Goal: Communication & Community: Ask a question

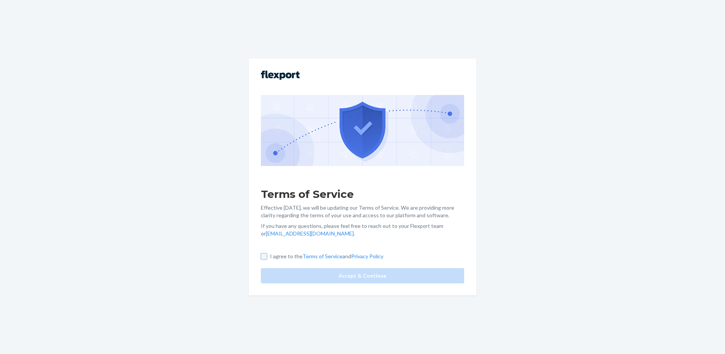
click at [266, 258] on input "I agree to the Terms of Service and Privacy Policy" at bounding box center [264, 256] width 6 height 6
checkbox input "true"
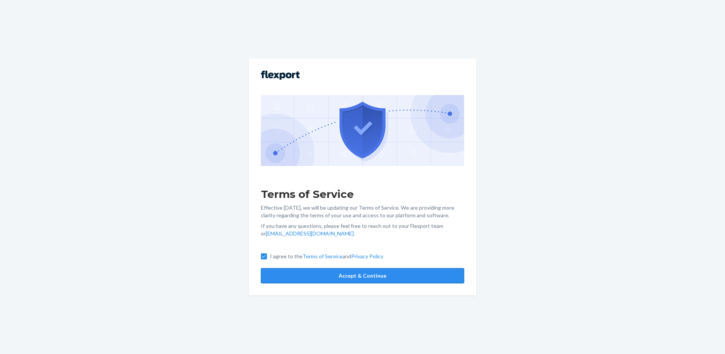
click at [366, 280] on button "Accept & Continue" at bounding box center [362, 275] width 203 height 15
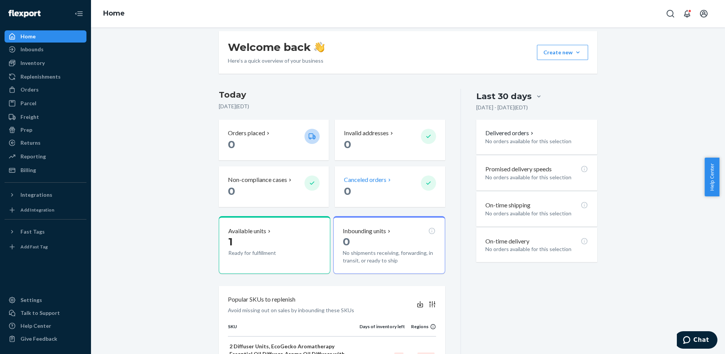
scroll to position [114, 0]
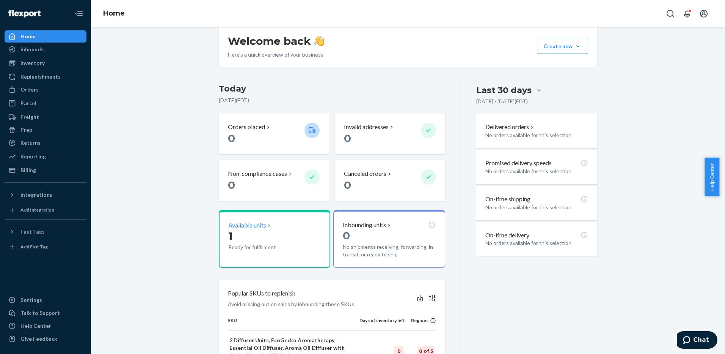
click at [251, 224] on p "Available units" at bounding box center [247, 225] width 38 height 9
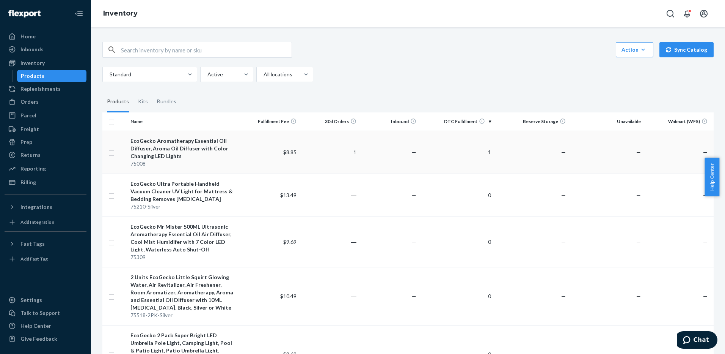
click at [439, 151] on td "1" at bounding box center [457, 151] width 75 height 43
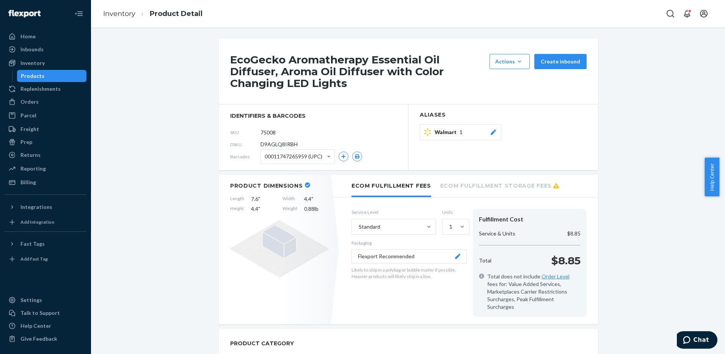
click at [520, 63] on icon "button" at bounding box center [520, 62] width 8 height 8
click at [43, 311] on div "Talk to Support" at bounding box center [39, 313] width 39 height 8
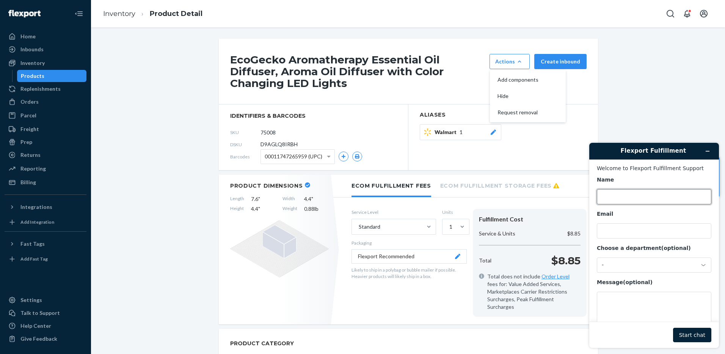
click at [624, 197] on input "Name" at bounding box center [654, 196] width 115 height 15
type input "[PERSON_NAME]"
type input "f"
type input "[EMAIL_ADDRESS][DOMAIN_NAME]"
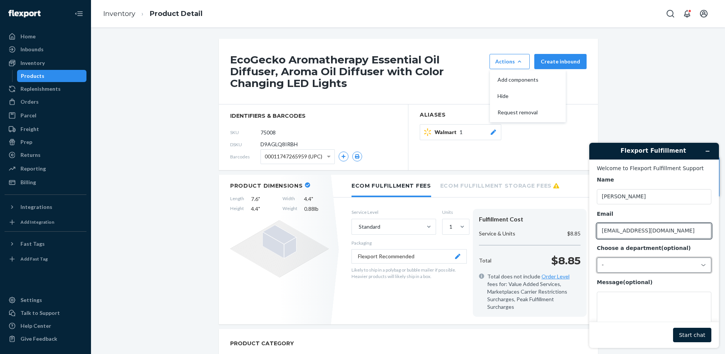
click at [701, 265] on icon at bounding box center [704, 265] width 6 height 6
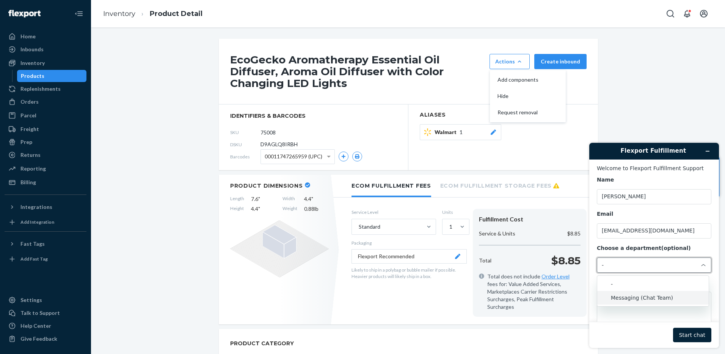
click at [665, 299] on li "Messaging (Chat Team)" at bounding box center [653, 298] width 112 height 14
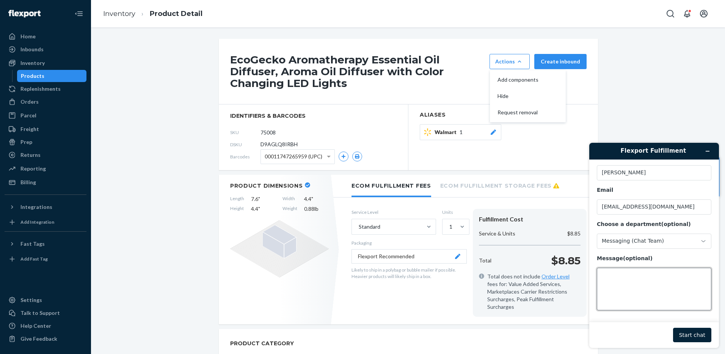
click at [661, 279] on textarea "Message (optional)" at bounding box center [654, 288] width 115 height 42
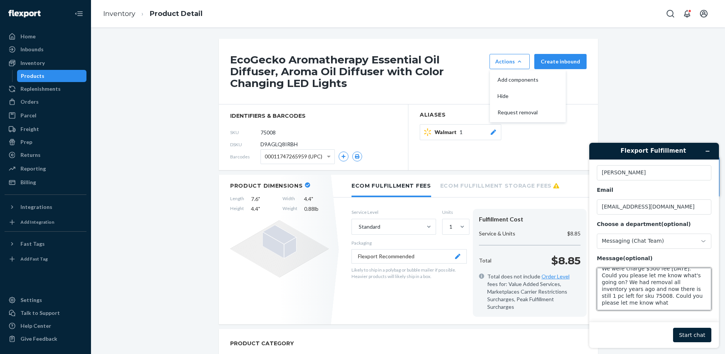
scroll to position [20, 0]
drag, startPoint x: 662, startPoint y: 297, endPoint x: 675, endPoint y: 305, distance: 15.0
click at [675, 305] on textarea "Hi, We were charge $500 fee [DATE]. Could you please let me know what's going o…" at bounding box center [654, 288] width 115 height 42
type textarea "Hi, We were charge $500 fee [DATE]. Could you please let me know what's going o…"
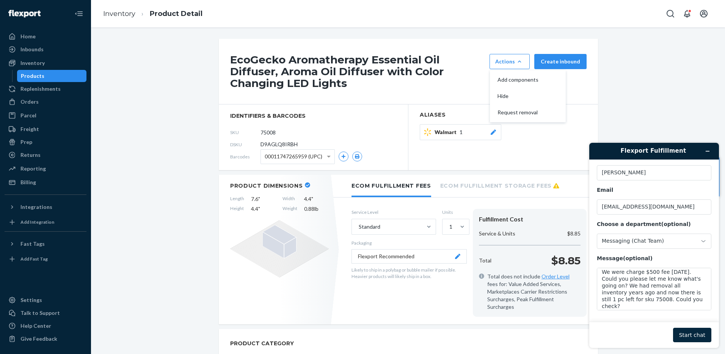
click at [697, 336] on button "Start chat" at bounding box center [692, 334] width 38 height 14
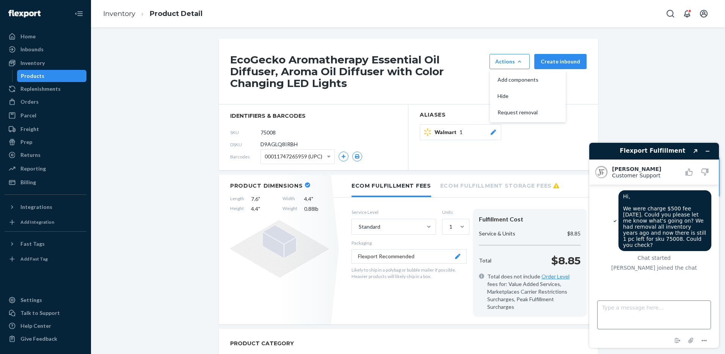
scroll to position [24, 0]
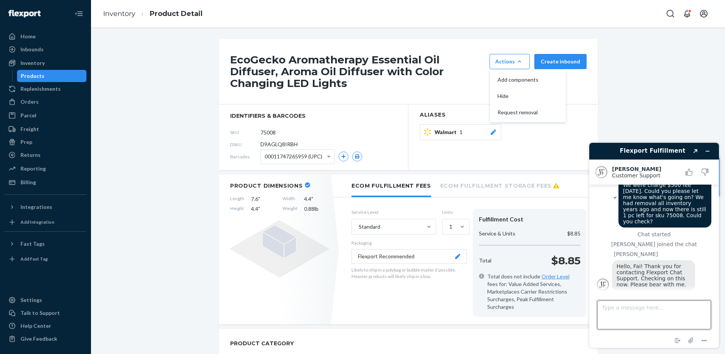
click at [644, 312] on textarea "Type a message here..." at bounding box center [654, 314] width 114 height 29
type textarea "i"
click at [662, 311] on textarea "Type a message here..." at bounding box center [654, 314] width 114 height 29
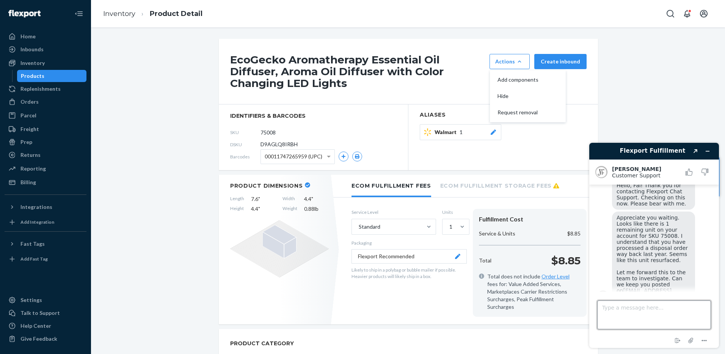
click at [659, 314] on textarea "Type a message here..." at bounding box center [654, 314] width 114 height 29
type textarea "Y"
click at [692, 340] on icon "Attach file" at bounding box center [691, 340] width 6 height 6
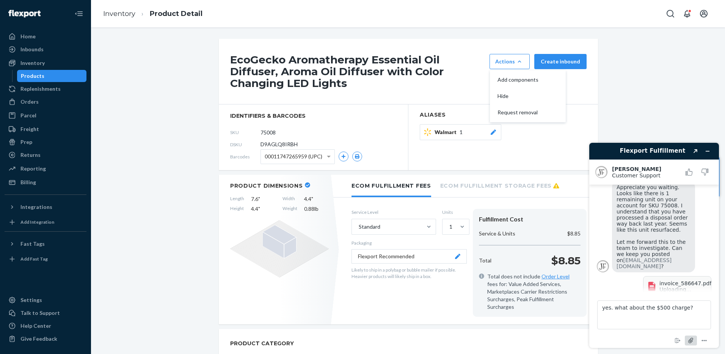
scroll to position [131, 0]
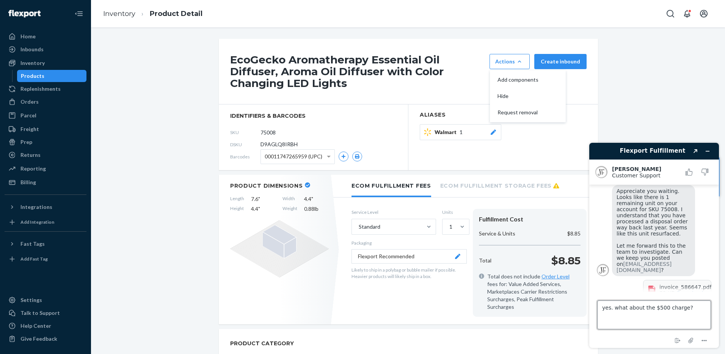
click at [688, 306] on textarea "yes. what about the $500 charge?" at bounding box center [654, 314] width 114 height 29
type textarea "yes. what about the $500 charge? this is the invoice your AR send out last night"
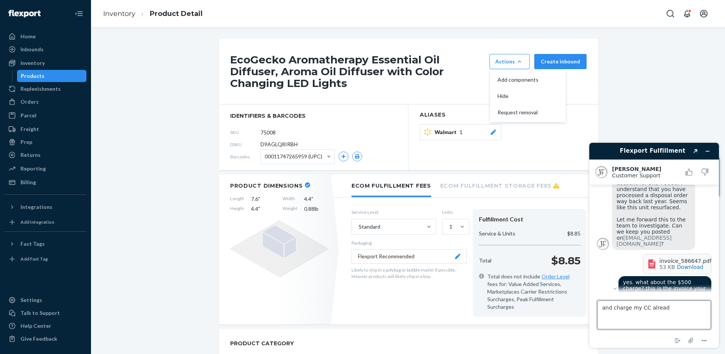
type textarea "and charge my CC already"
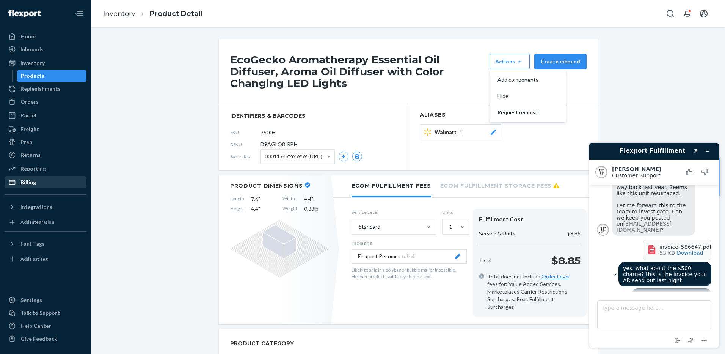
click at [31, 182] on div "Billing" at bounding box center [28, 182] width 16 height 8
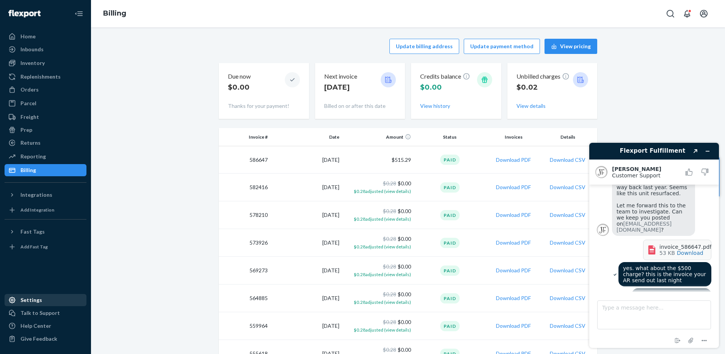
click at [31, 301] on div "Settings" at bounding box center [31, 300] width 22 height 8
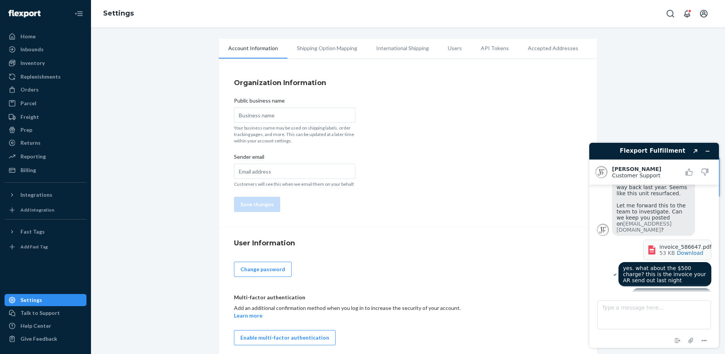
scroll to position [173, 0]
click at [344, 49] on li "Shipping Option Mapping" at bounding box center [327, 48] width 79 height 19
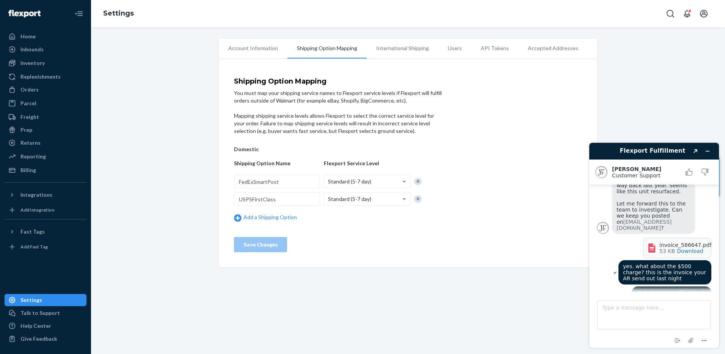
click at [448, 49] on li "Users" at bounding box center [455, 48] width 33 height 19
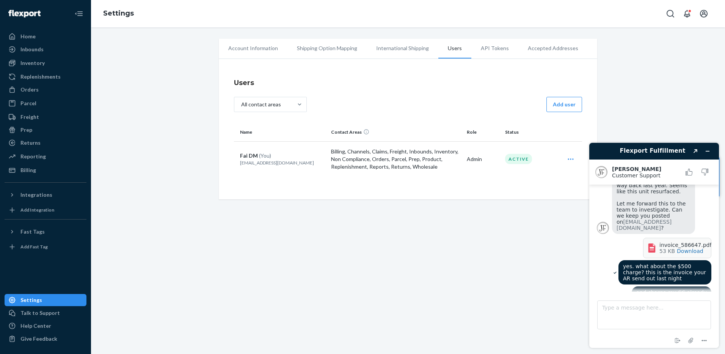
scroll to position [171, 0]
click at [485, 49] on li "API Tokens" at bounding box center [495, 48] width 47 height 19
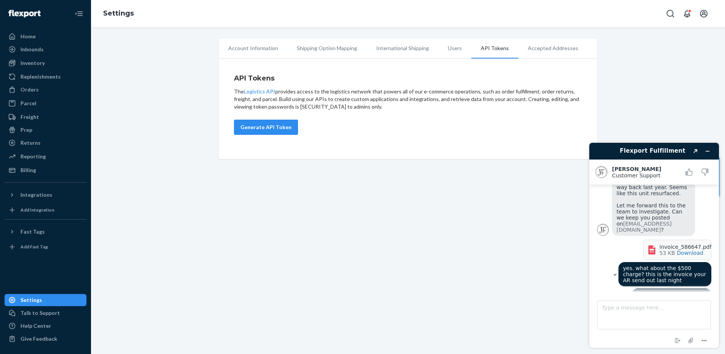
click at [255, 49] on li "Account Information" at bounding box center [253, 48] width 69 height 19
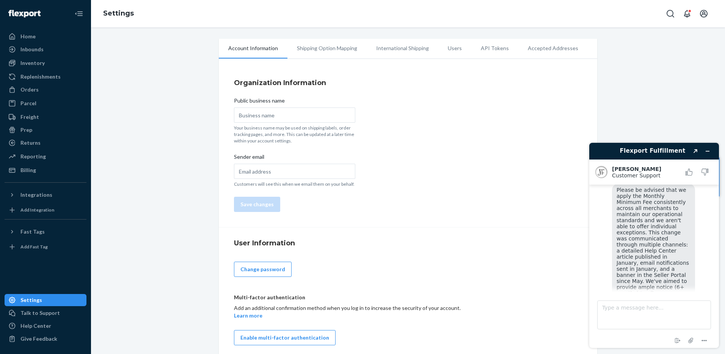
scroll to position [6, 0]
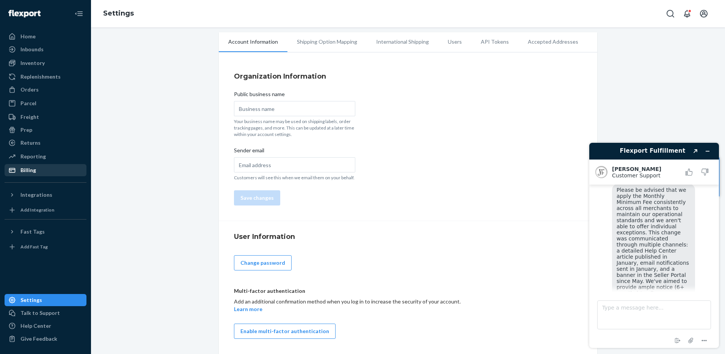
click at [32, 171] on div "Billing" at bounding box center [28, 170] width 16 height 8
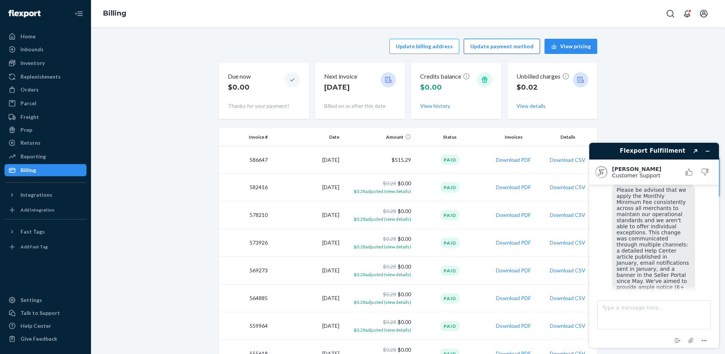
click at [503, 47] on button "Update payment method" at bounding box center [502, 46] width 76 height 15
click at [525, 46] on button "Update payment method" at bounding box center [502, 46] width 76 height 15
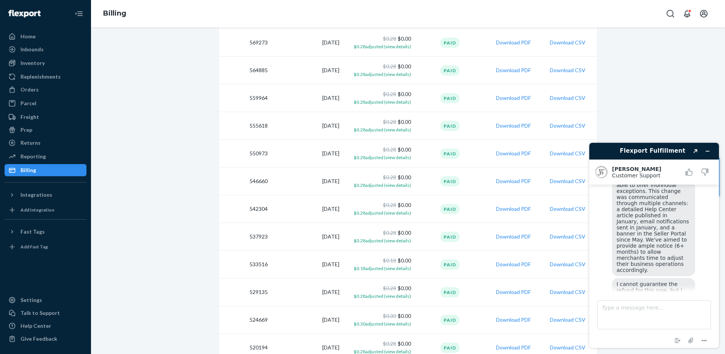
scroll to position [346, 0]
click at [166, 165] on div "Update billing address Update payment method View pricing Due now $0.00 Thanks …" at bounding box center [408, 228] width 623 height 842
click at [653, 308] on textarea "Type a message here..." at bounding box center [654, 314] width 114 height 29
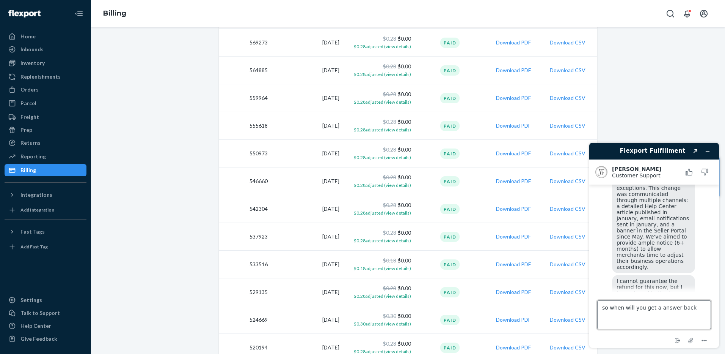
type textarea "so when will you get a answer back?"
type textarea "and I did not remember seeing the email."
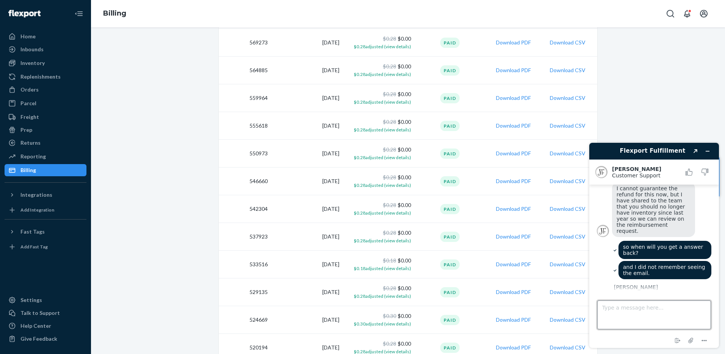
scroll to position [440, 0]
click at [637, 311] on textarea "Type a message here..." at bounding box center [654, 314] width 114 height 29
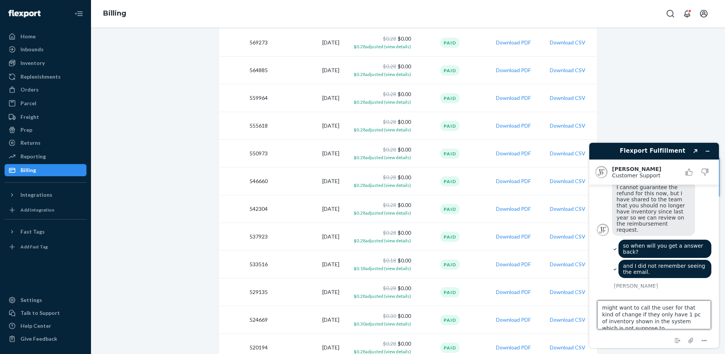
scroll to position [3, 0]
type textarea "might want to call the user for that kind of change if they only have 1 pc of i…"
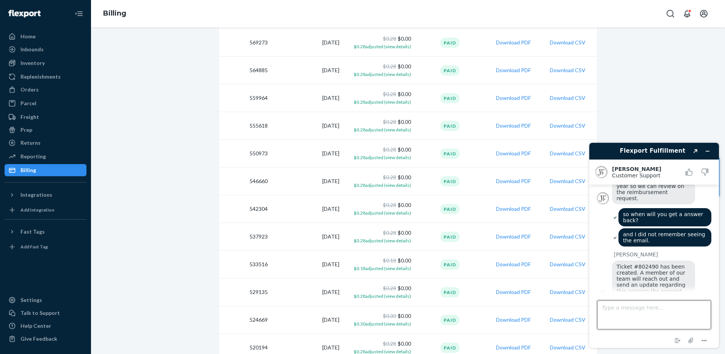
scroll to position [594, 0]
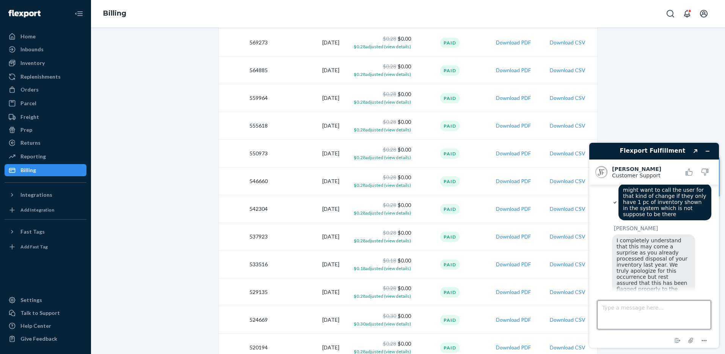
click at [659, 311] on textarea "Type a message here..." at bounding box center [654, 314] width 114 height 29
type textarea "no. thanks"
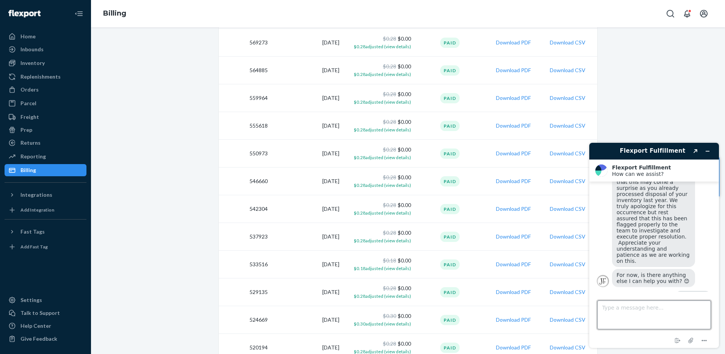
scroll to position [693, 0]
